Goal: Task Accomplishment & Management: Manage account settings

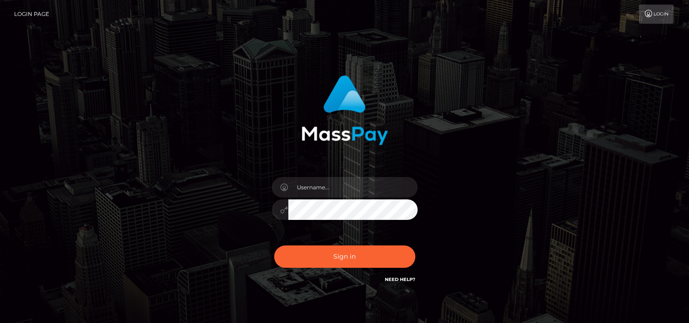
click at [339, 181] on input "text" at bounding box center [352, 187] width 129 height 21
type input "tammyk.cforth"
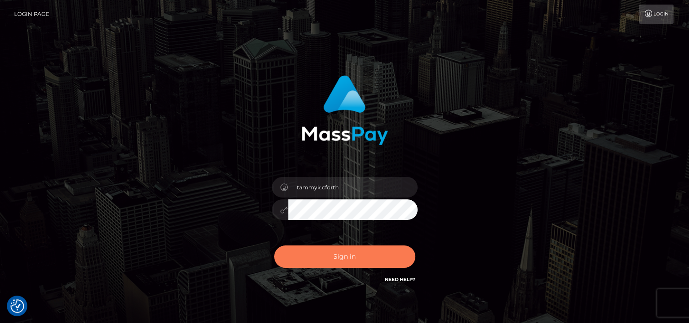
click at [339, 259] on button "Sign in" at bounding box center [344, 256] width 141 height 22
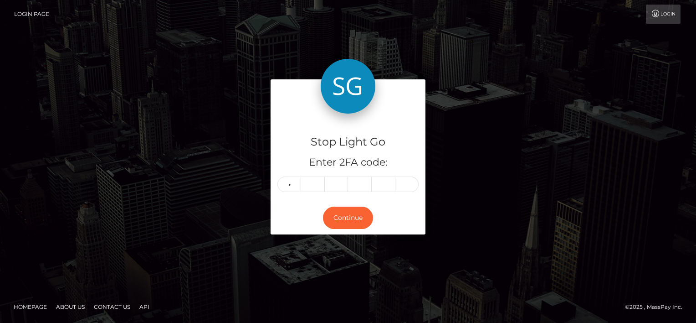
type input "6"
type input "8"
type input "2"
type input "1"
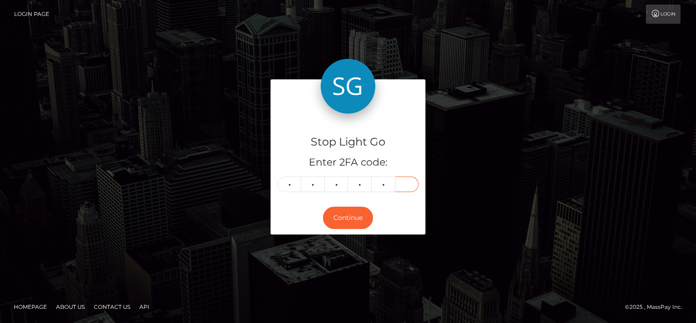
type input "7"
